Goal: Find specific fact: Find specific fact

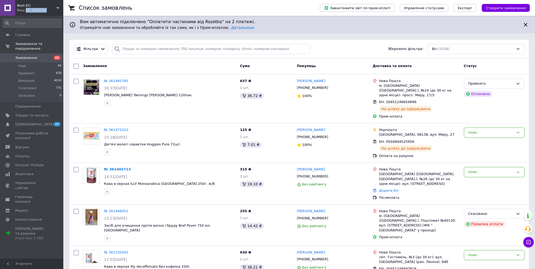
drag, startPoint x: 45, startPoint y: 11, endPoint x: 24, endPoint y: 10, distance: 21.0
click at [24, 10] on div "Ваш ID: 2457597" at bounding box center [40, 10] width 46 height 5
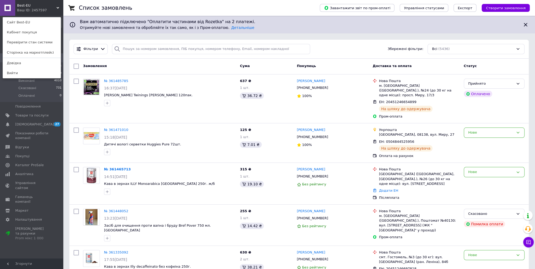
click at [44, 14] on div "Best-EU Ваш ID: 2457597 Сайт Best-EU Кабінет покупця Перевірити стан системи Ст…" at bounding box center [31, 8] width 63 height 16
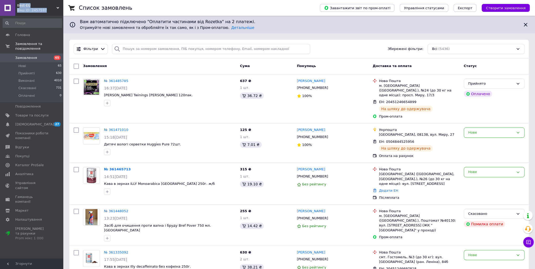
drag, startPoint x: 18, startPoint y: 5, endPoint x: 45, endPoint y: 11, distance: 26.9
click at [44, 11] on div "Best-EU Ваш ID: 2457597" at bounding box center [39, 8] width 48 height 16
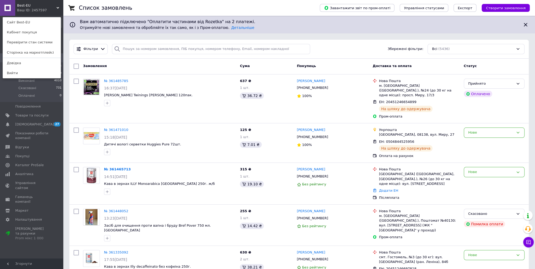
drag, startPoint x: 45, startPoint y: 11, endPoint x: 39, endPoint y: 8, distance: 6.6
click at [39, 8] on div "Best-EU Ваш ID: 2457597 Сайт Best-EU Кабінет покупця Перевірити стан системи Ст…" at bounding box center [31, 8] width 63 height 16
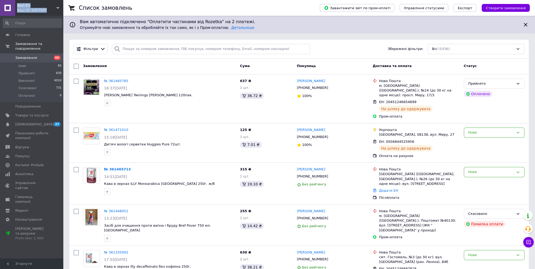
drag, startPoint x: 46, startPoint y: 10, endPoint x: 18, endPoint y: 6, distance: 28.4
click at [18, 6] on div "Best-EU Ваш ID: 2457597" at bounding box center [39, 8] width 48 height 16
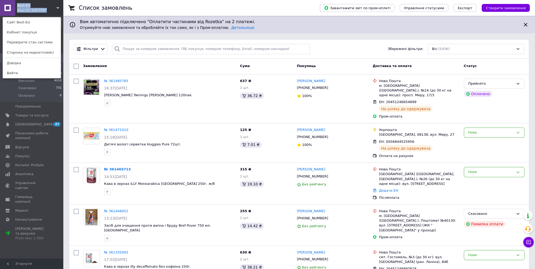
click at [18, 5] on span "Best-EU" at bounding box center [36, 5] width 39 height 5
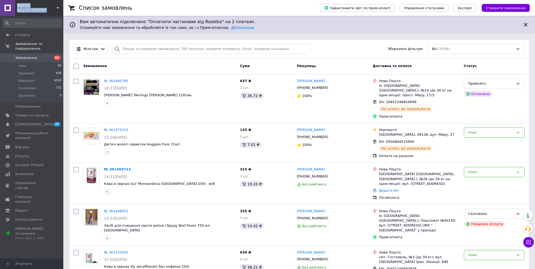
copy div "Best-EU Ваш ID: 2457597"
